Goal: Task Accomplishment & Management: Use online tool/utility

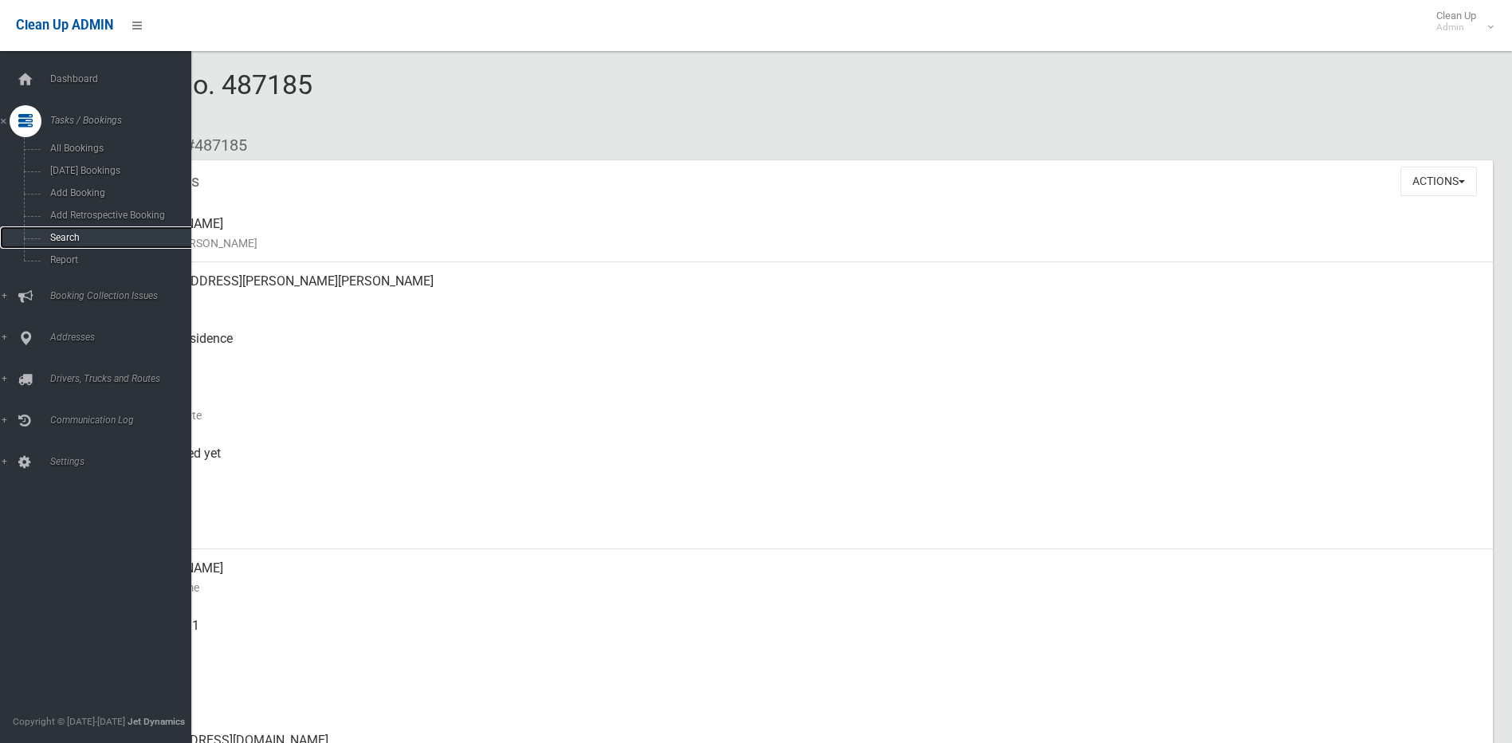
click at [51, 235] on span "Search" at bounding box center [117, 237] width 144 height 11
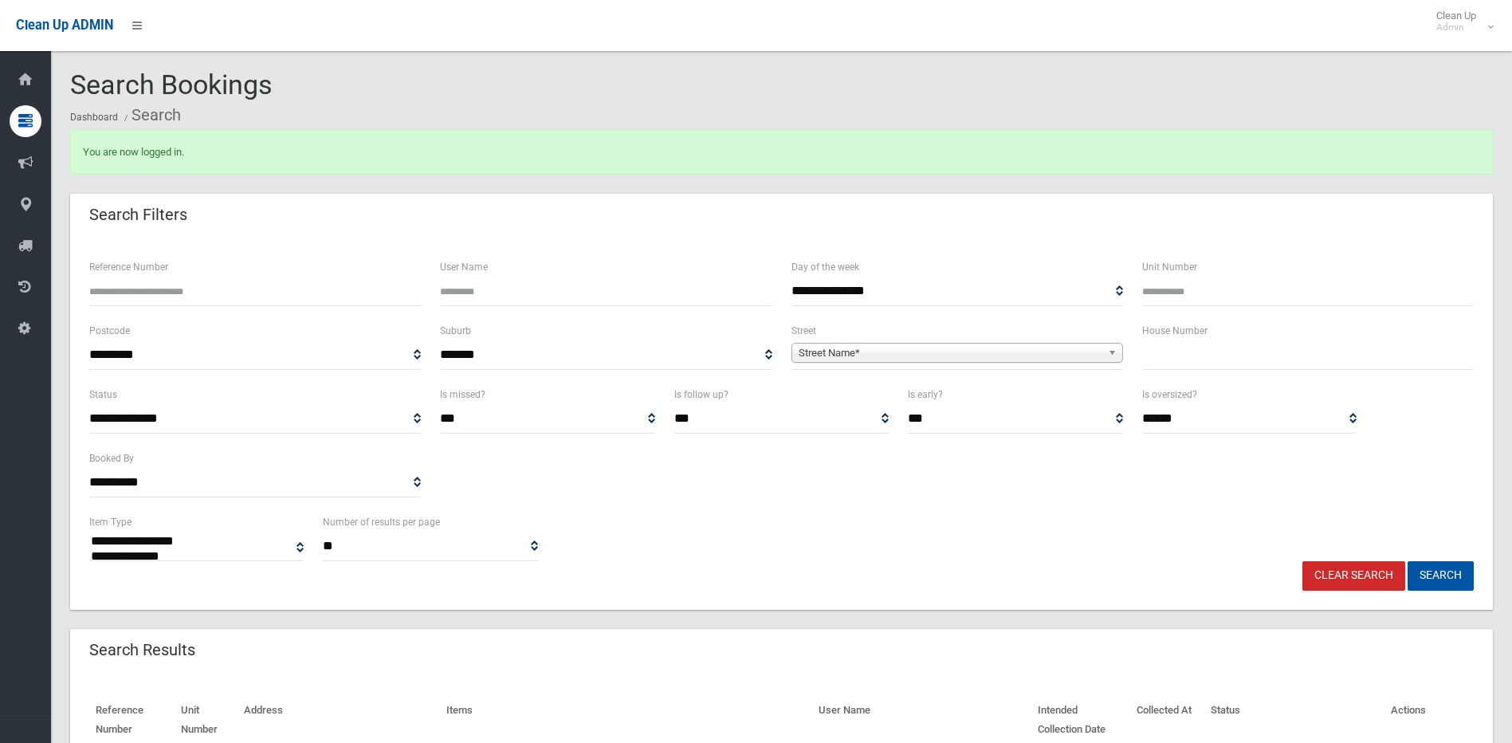
select select
click at [1204, 352] on input "text" at bounding box center [1308, 354] width 332 height 29
type input "**"
click at [890, 347] on span "Street Name*" at bounding box center [950, 353] width 303 height 19
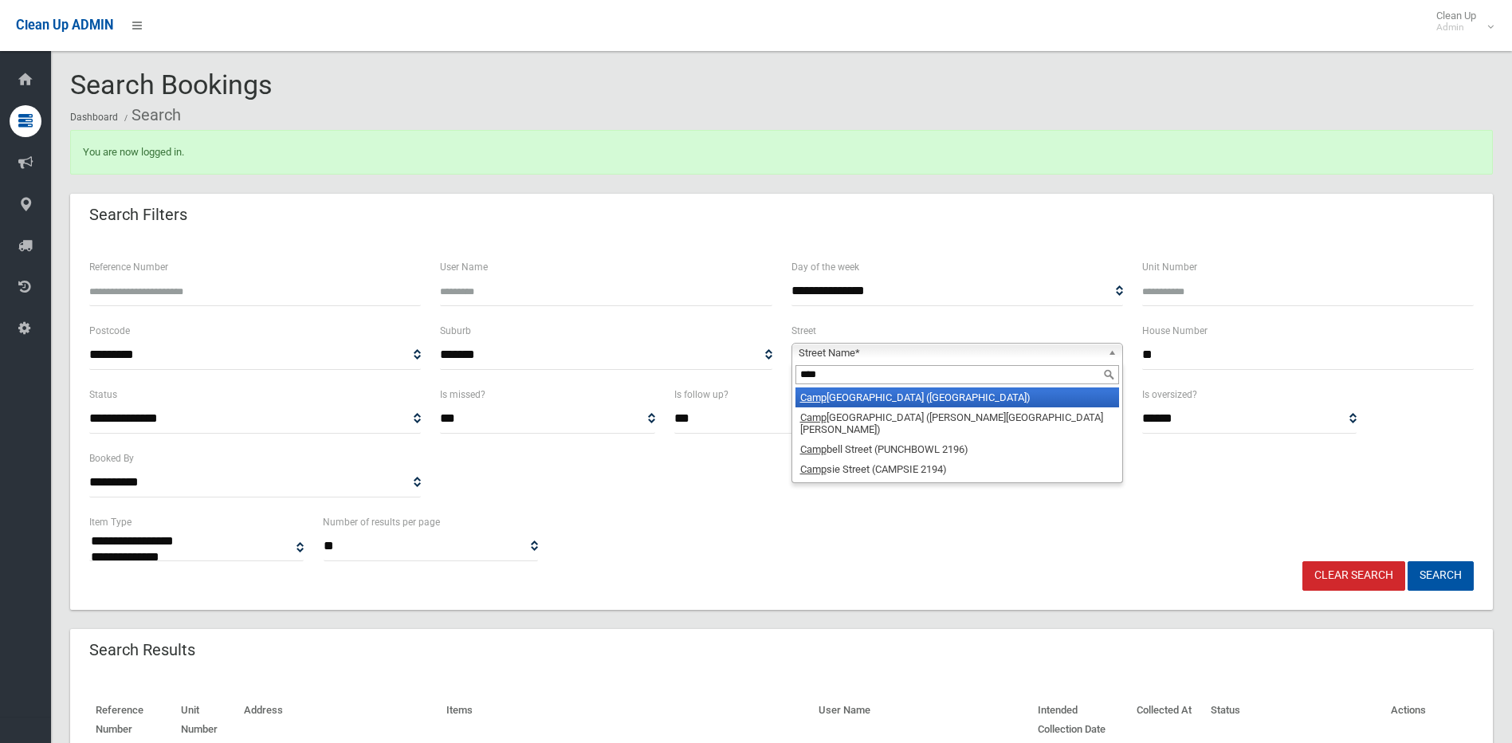
type input "****"
click at [902, 398] on li "Camp aspe Avenue (WILEY PARK 2195)" at bounding box center [957, 397] width 324 height 20
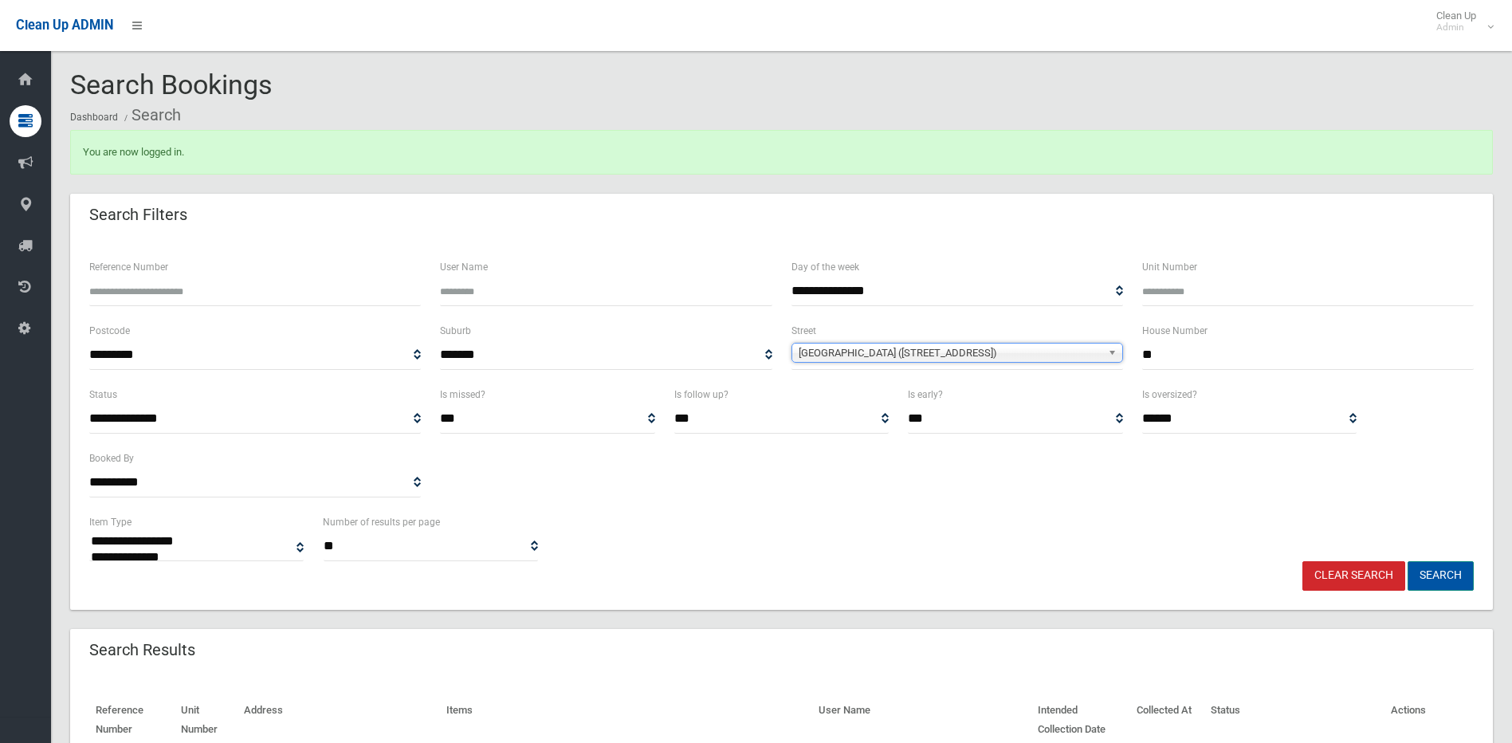
click at [1432, 576] on button "Search" at bounding box center [1441, 575] width 66 height 29
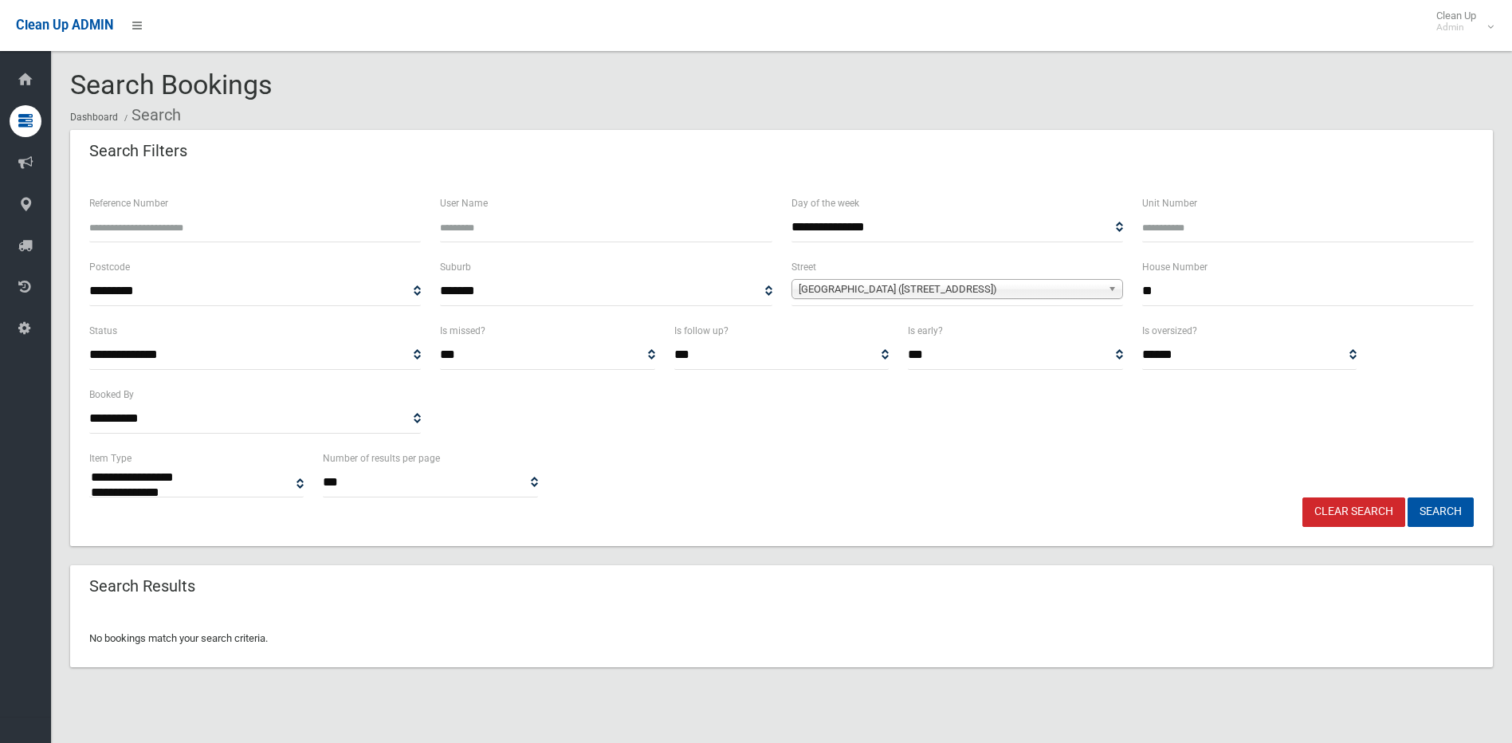
select select
drag, startPoint x: 1168, startPoint y: 289, endPoint x: 1117, endPoint y: 296, distance: 50.6
click at [1117, 296] on div "**********" at bounding box center [782, 289] width 1404 height 64
click at [980, 284] on span "[GEOGRAPHIC_DATA] ([STREET_ADDRESS])" at bounding box center [950, 289] width 303 height 19
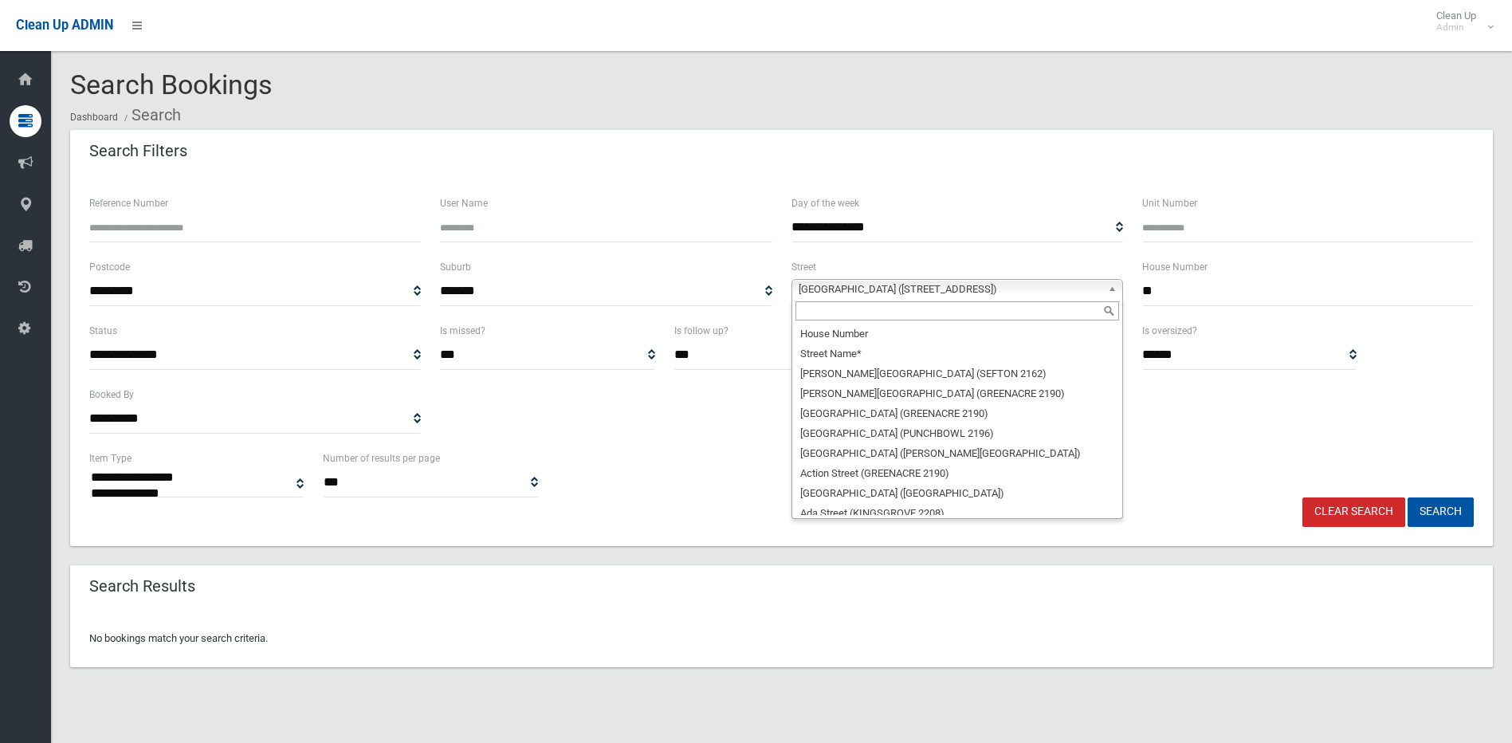
scroll to position [7460, 0]
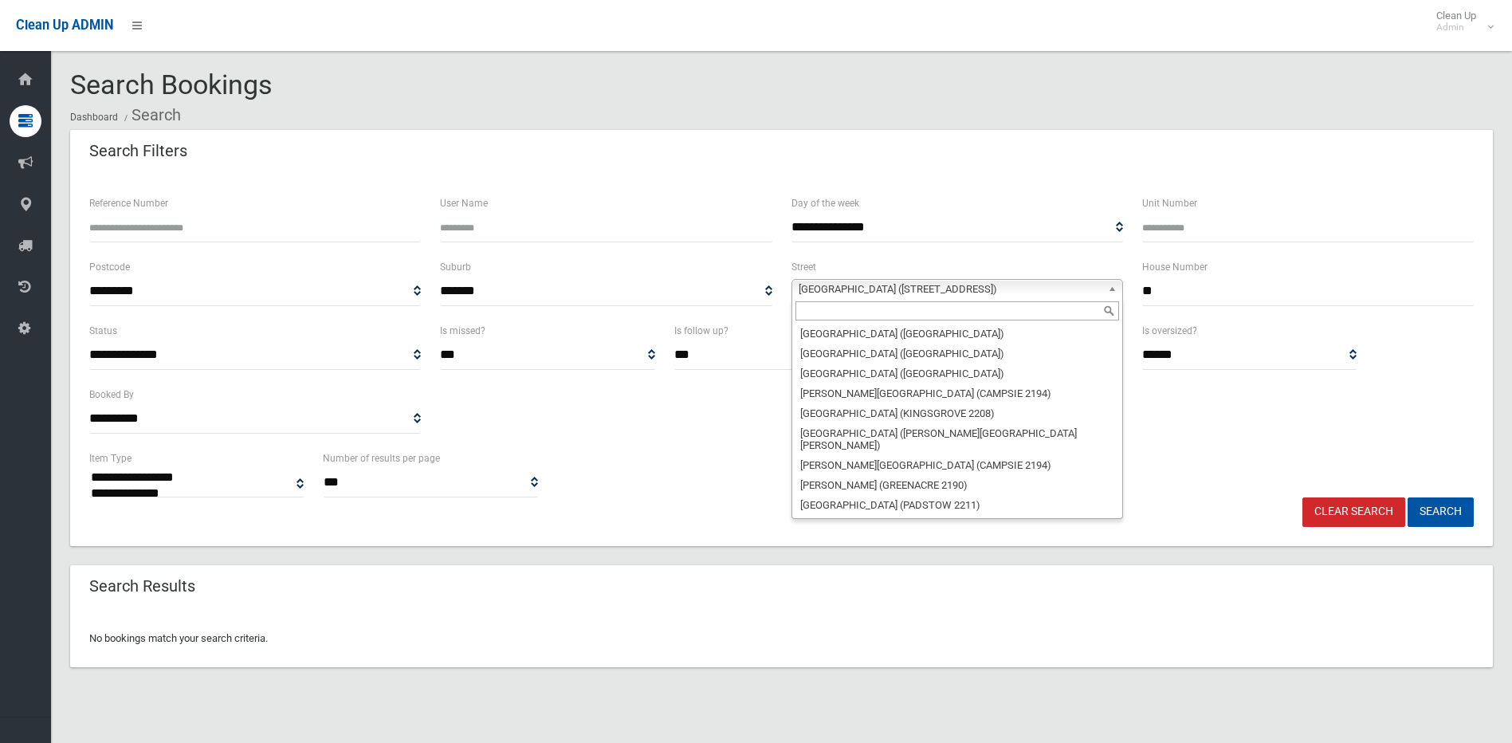
click at [912, 312] on input "text" at bounding box center [957, 310] width 324 height 19
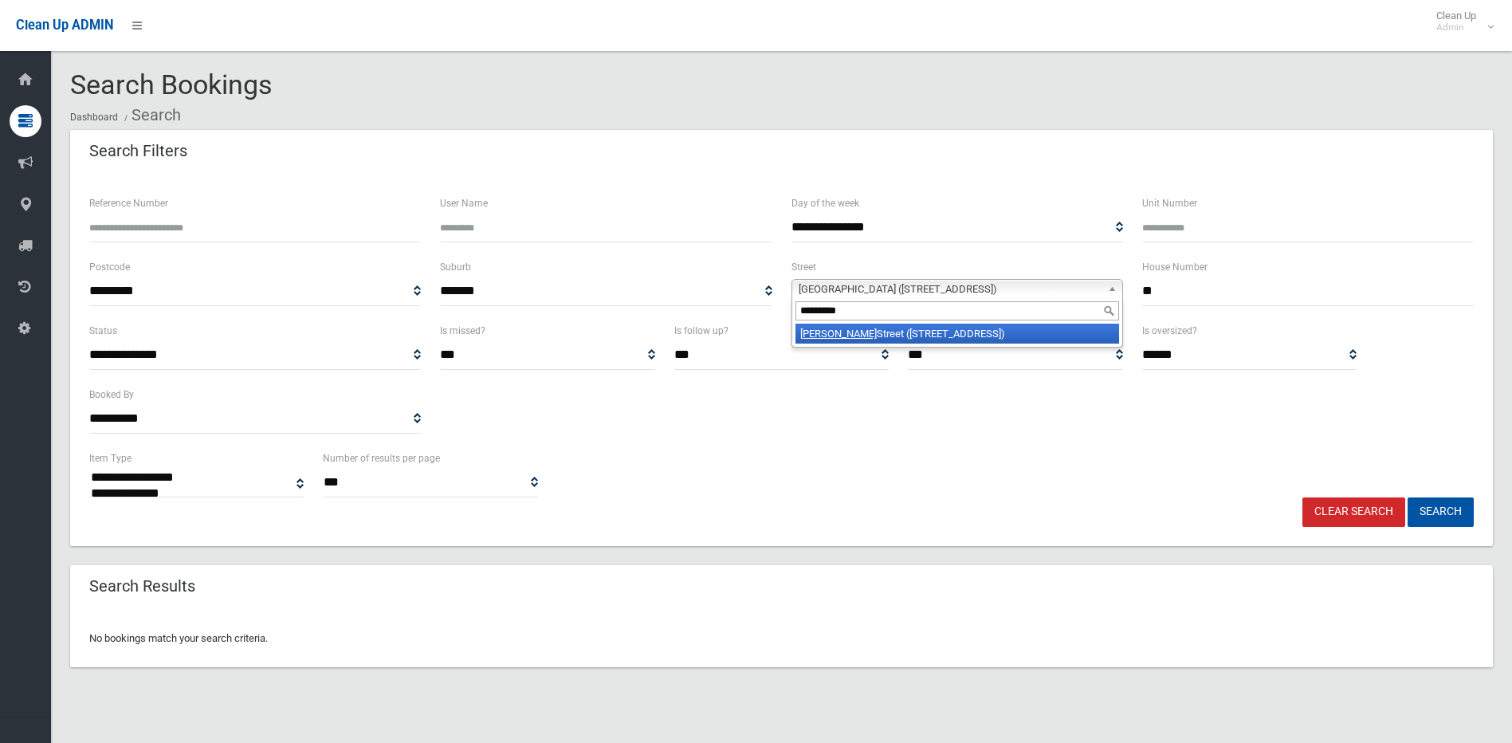
type input "*********"
click at [912, 325] on li "Beauchamp Street (WILEY PARK 2195)" at bounding box center [957, 334] width 324 height 20
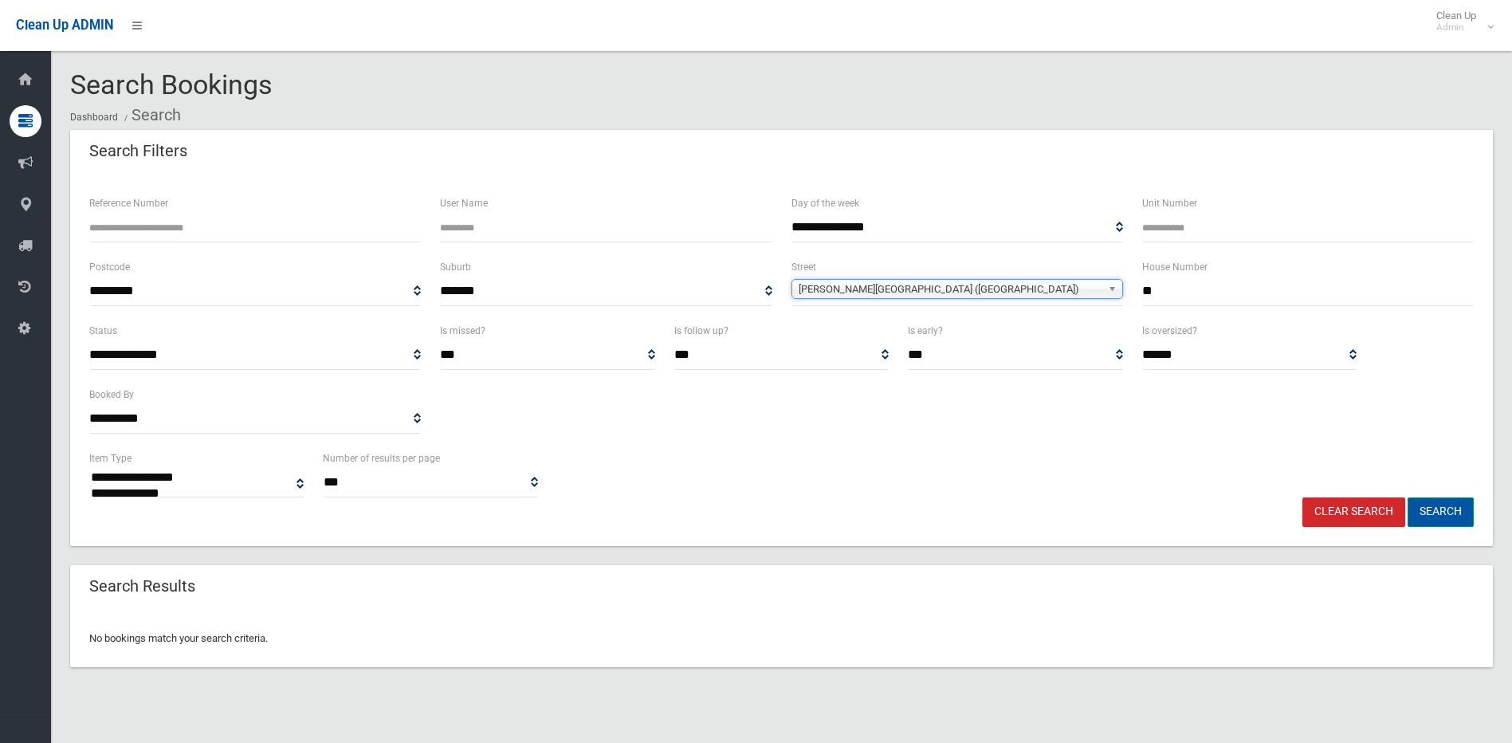
click at [1434, 513] on button "Search" at bounding box center [1441, 511] width 66 height 29
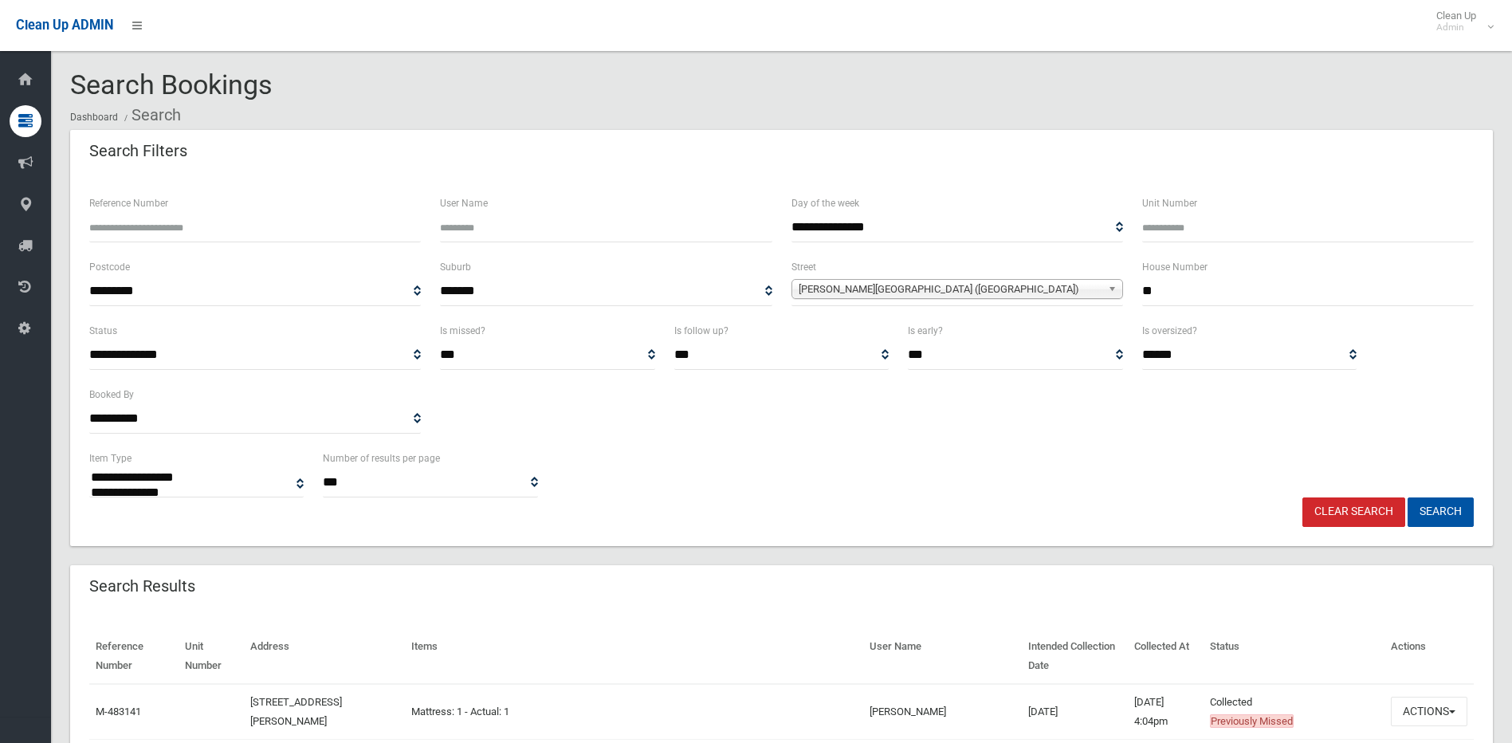
select select
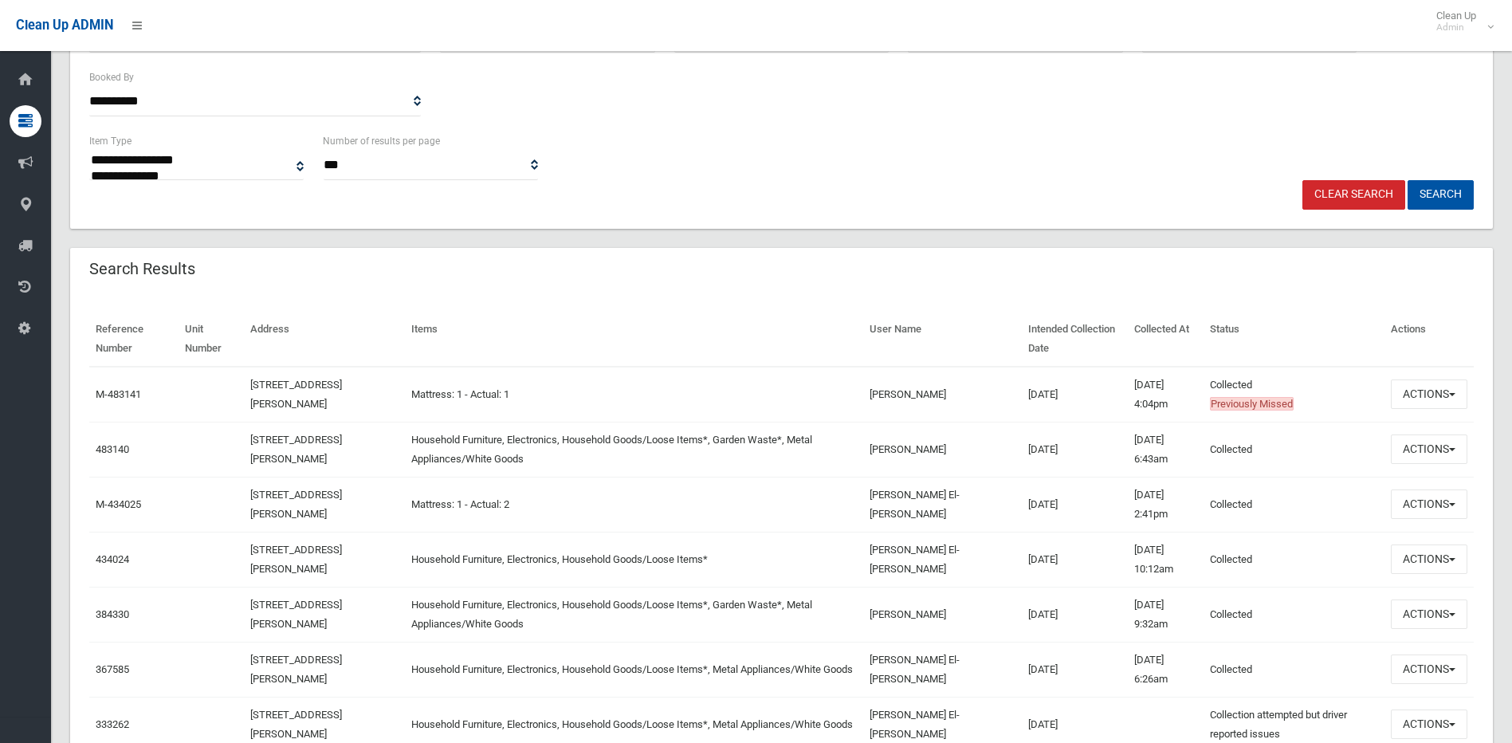
scroll to position [319, 0]
click at [109, 445] on link "483140" at bounding box center [112, 448] width 33 height 12
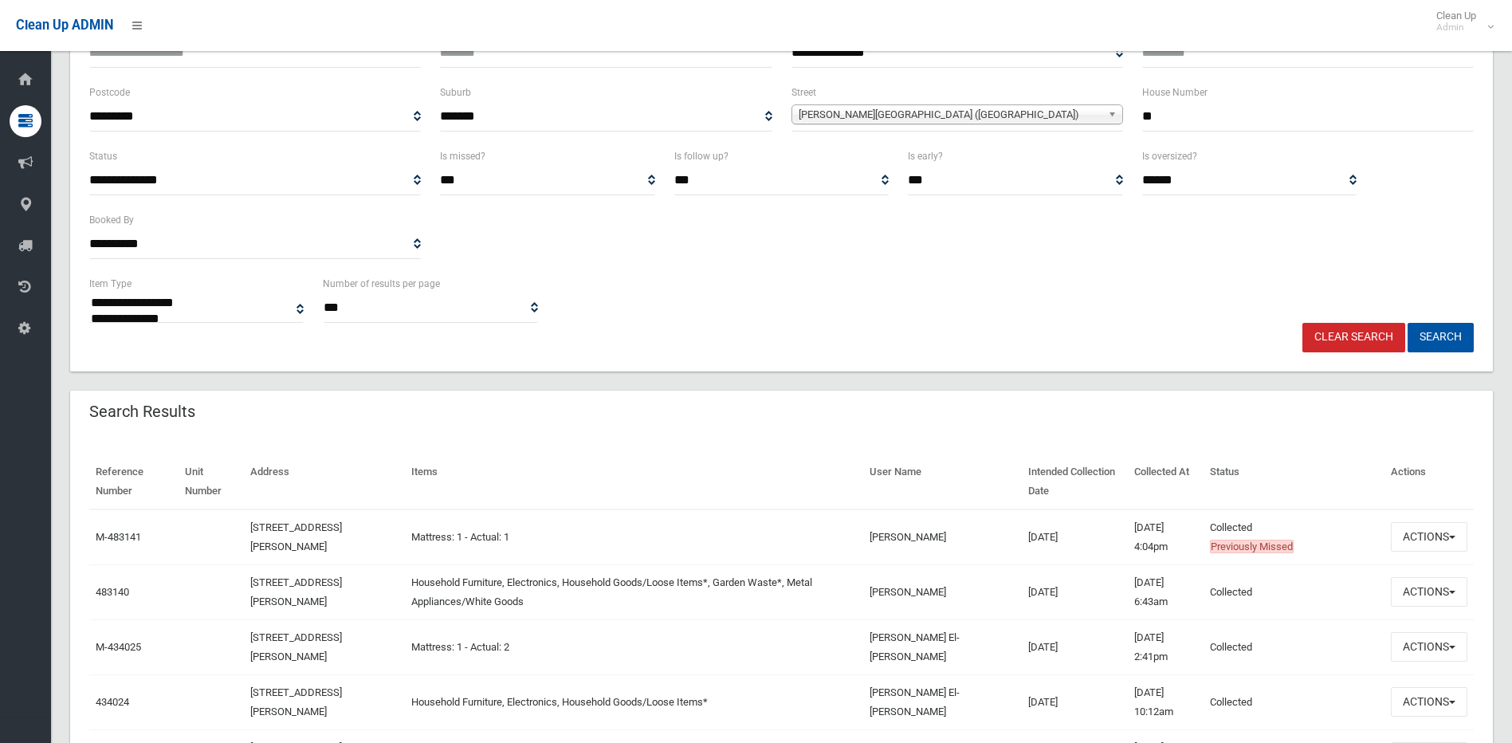
scroll to position [0, 0]
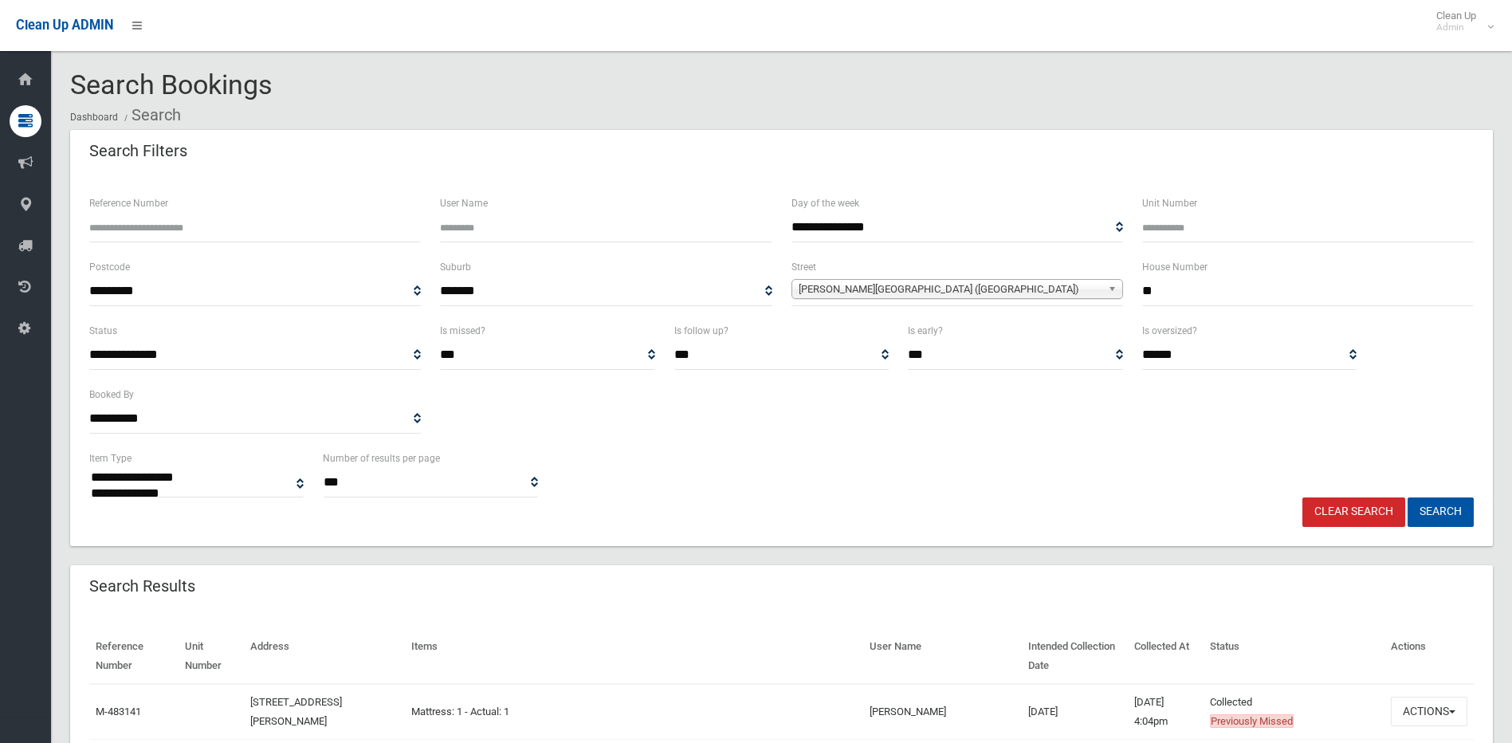
click at [1357, 505] on link "Clear Search" at bounding box center [1353, 511] width 103 height 29
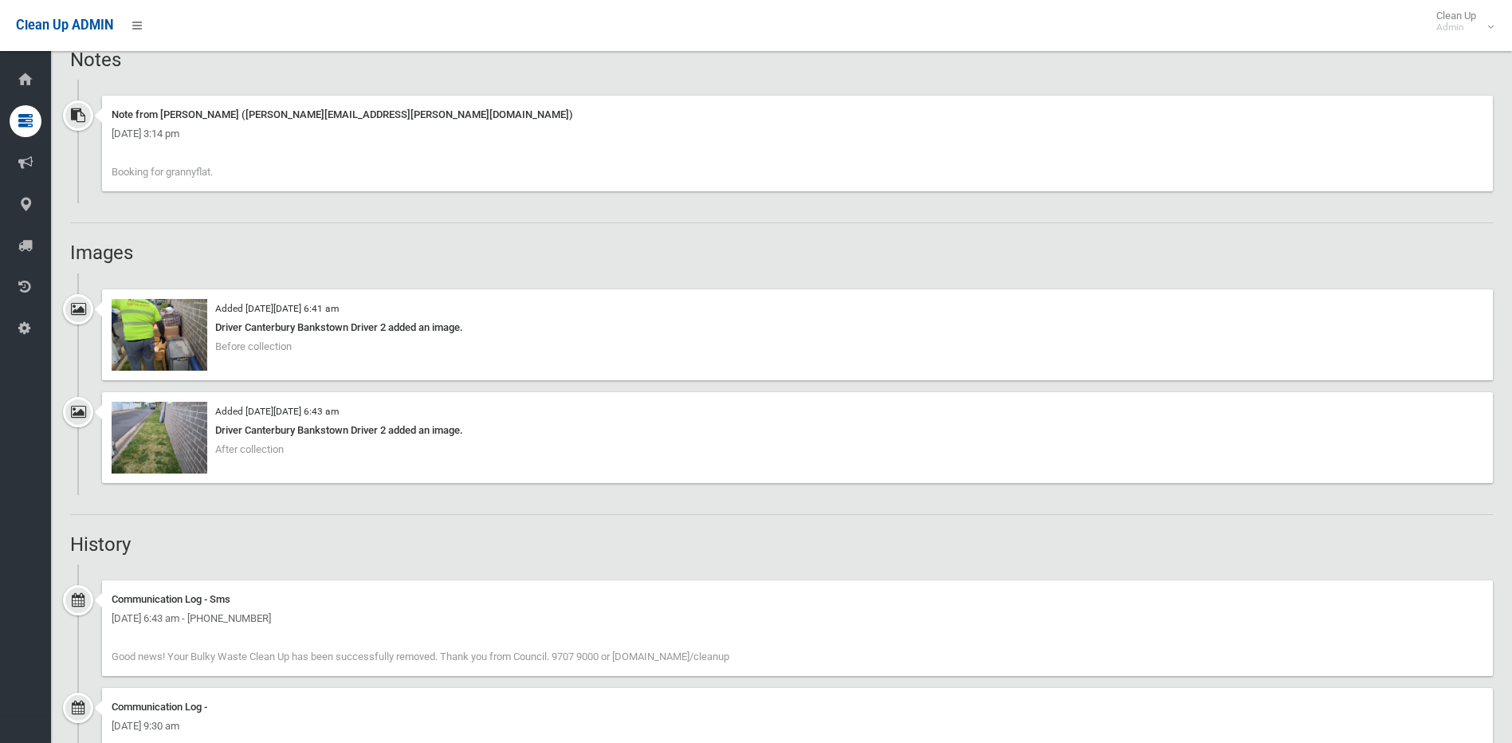
scroll to position [1116, 0]
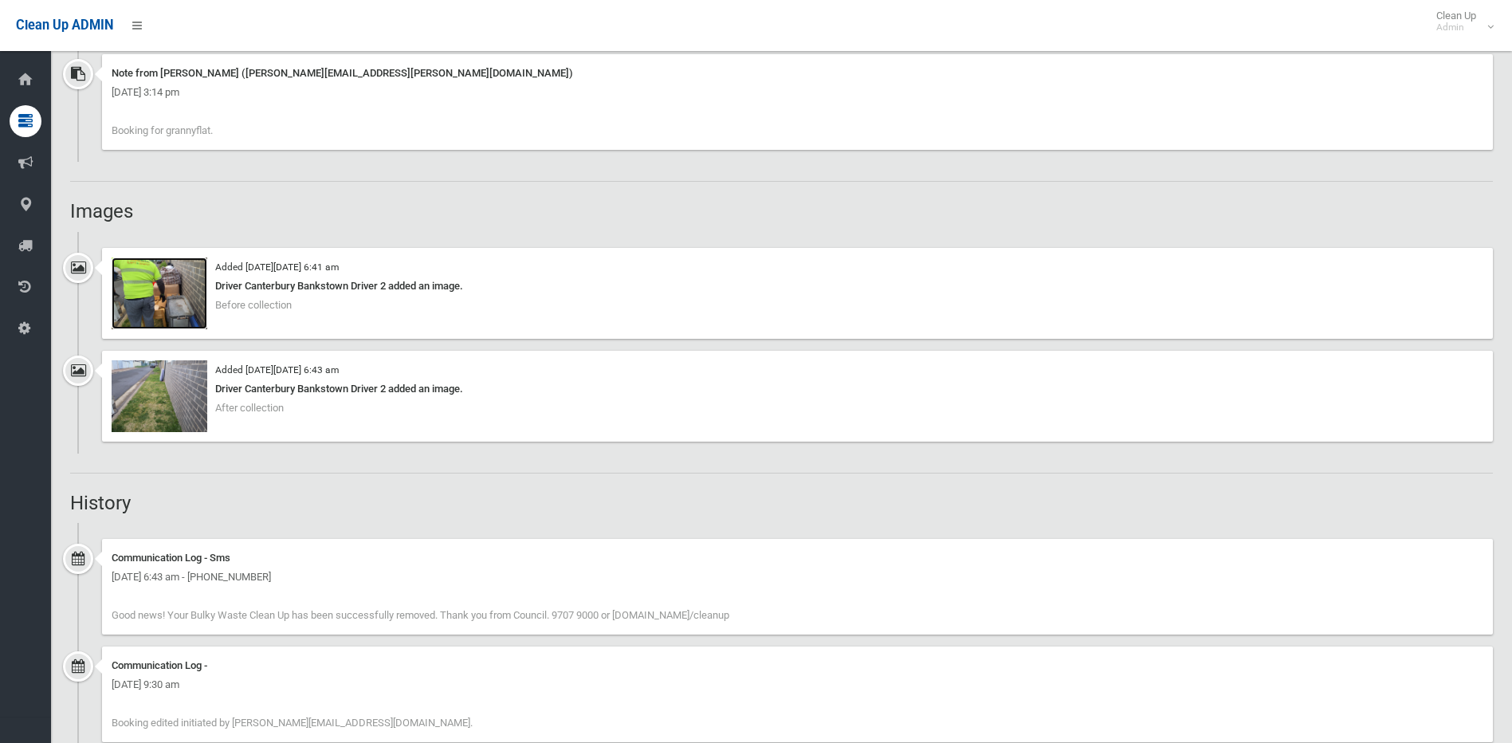
click at [175, 290] on img at bounding box center [160, 293] width 96 height 72
click at [140, 407] on img at bounding box center [160, 396] width 96 height 72
click at [137, 284] on img at bounding box center [160, 293] width 96 height 72
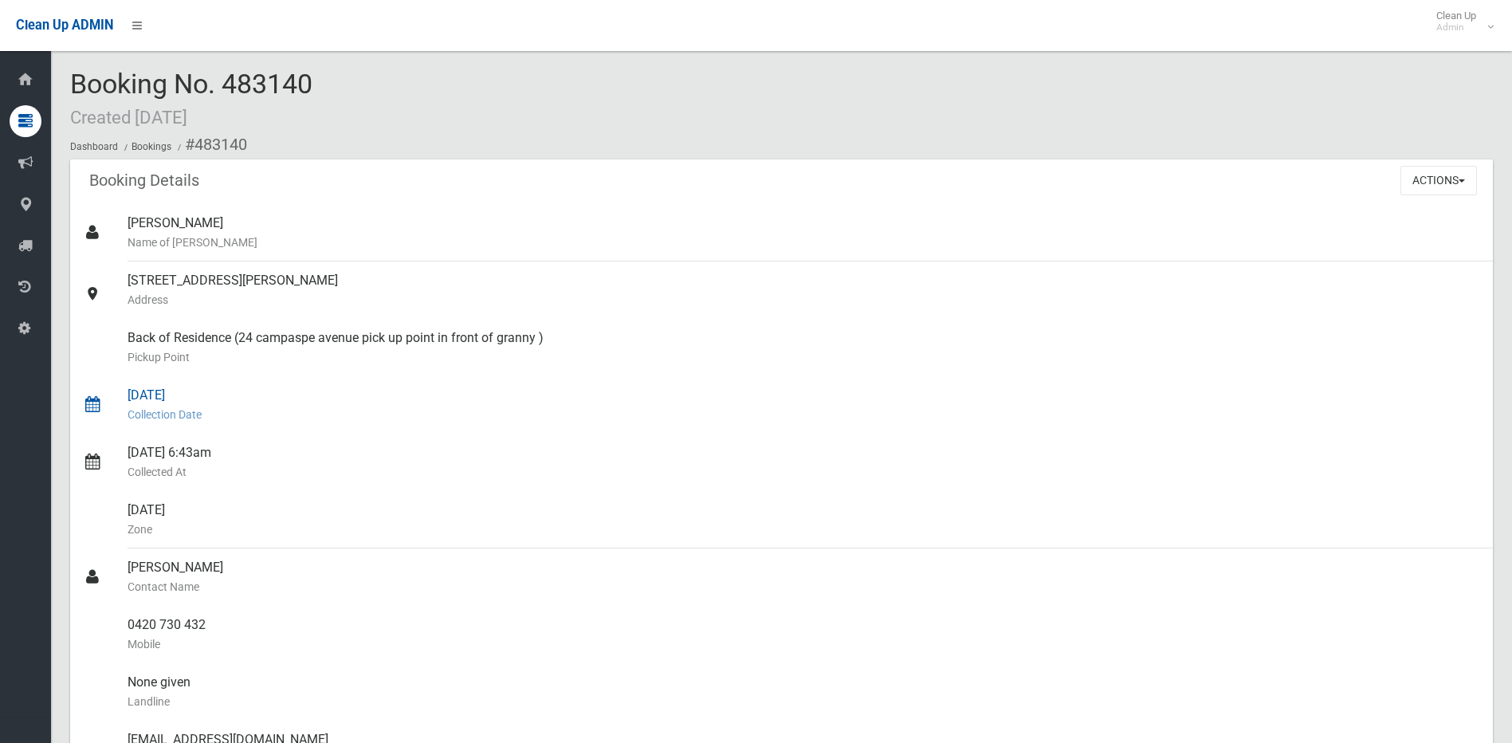
scroll to position [0, 0]
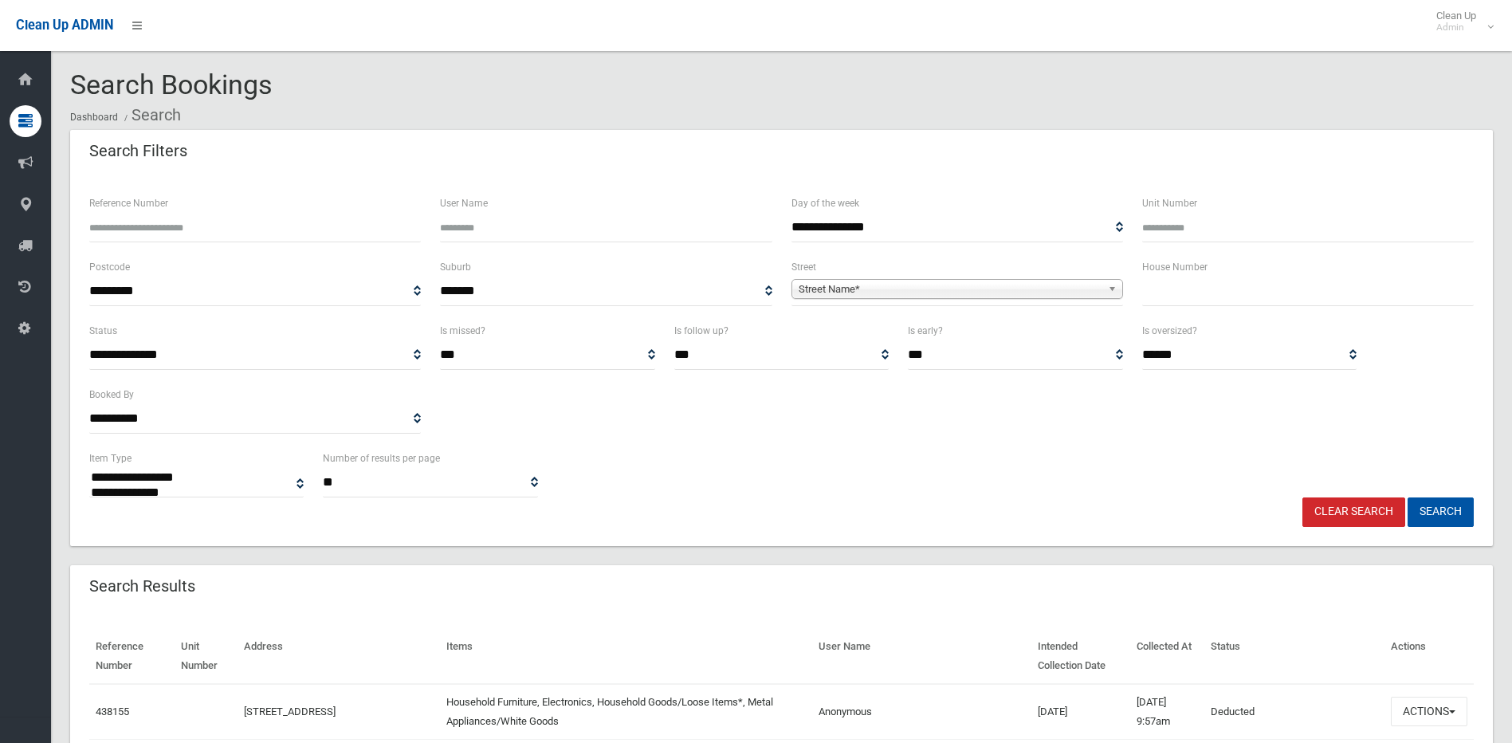
select select
